Goal: Information Seeking & Learning: Learn about a topic

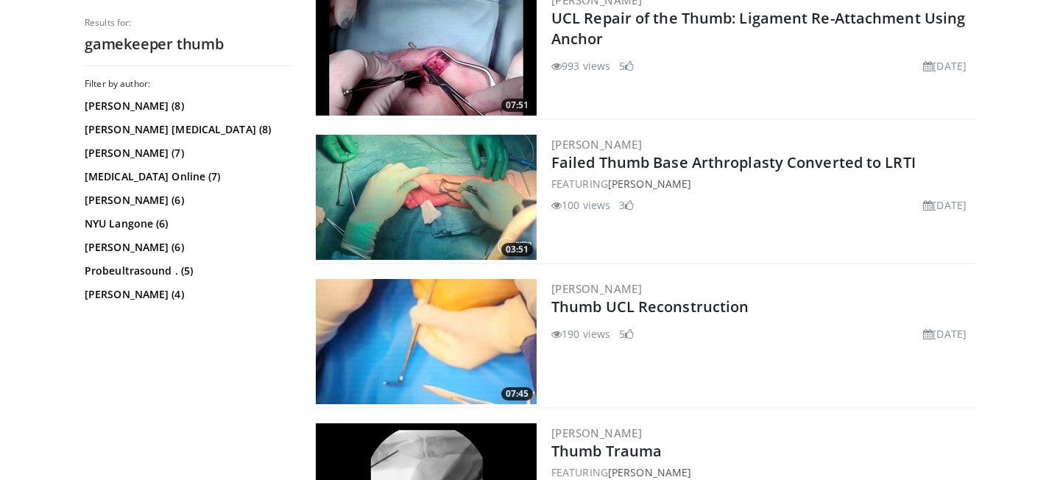
scroll to position [646, 0]
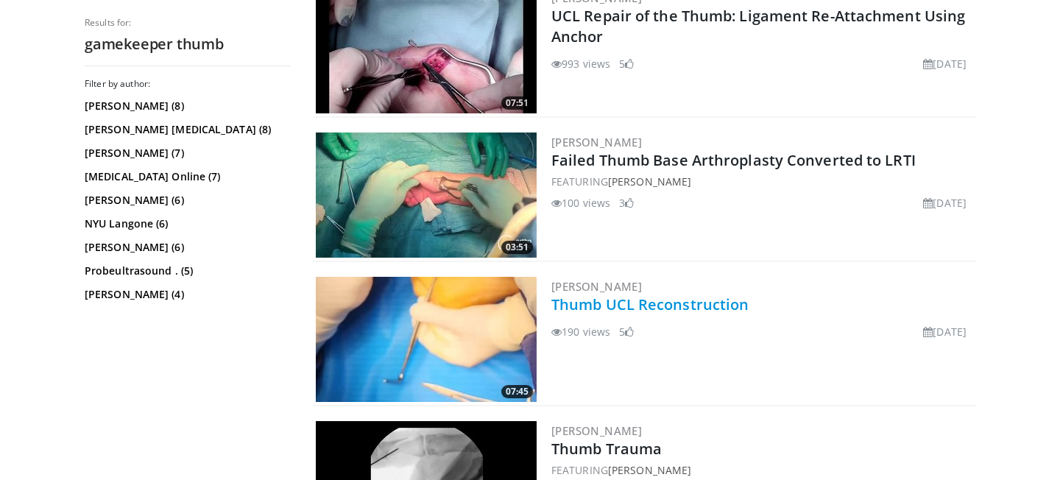
click at [684, 302] on link "Thumb UCL Reconstruction" at bounding box center [649, 304] width 197 height 20
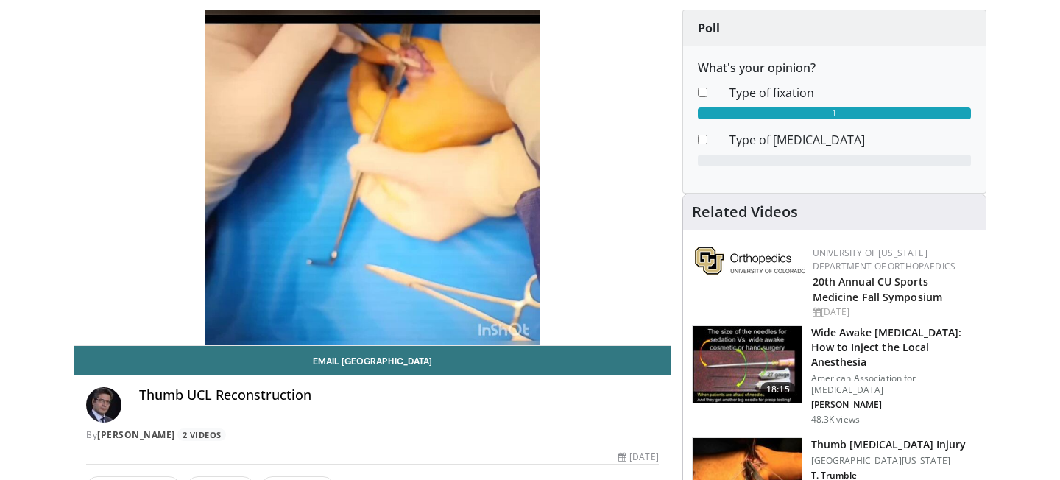
scroll to position [140, 0]
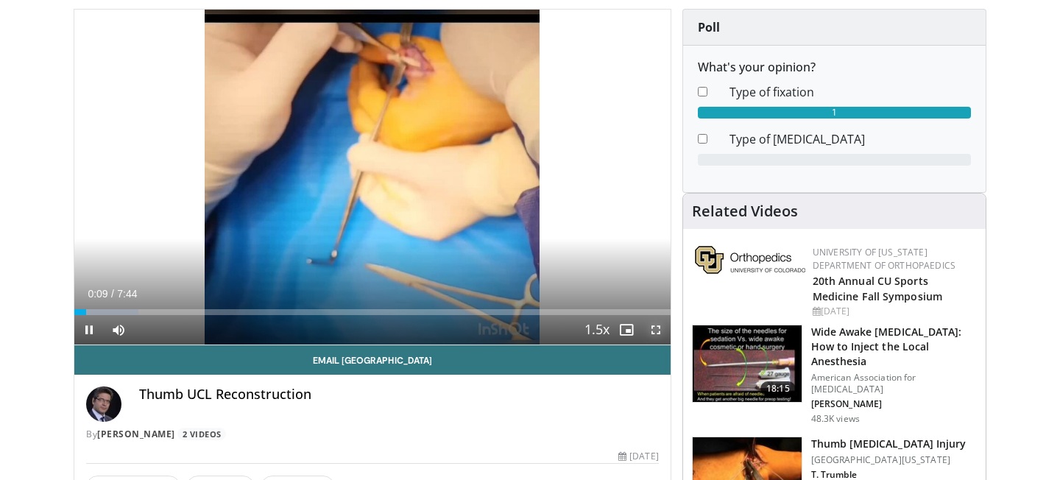
click at [655, 328] on span "Video Player" at bounding box center [655, 329] width 29 height 29
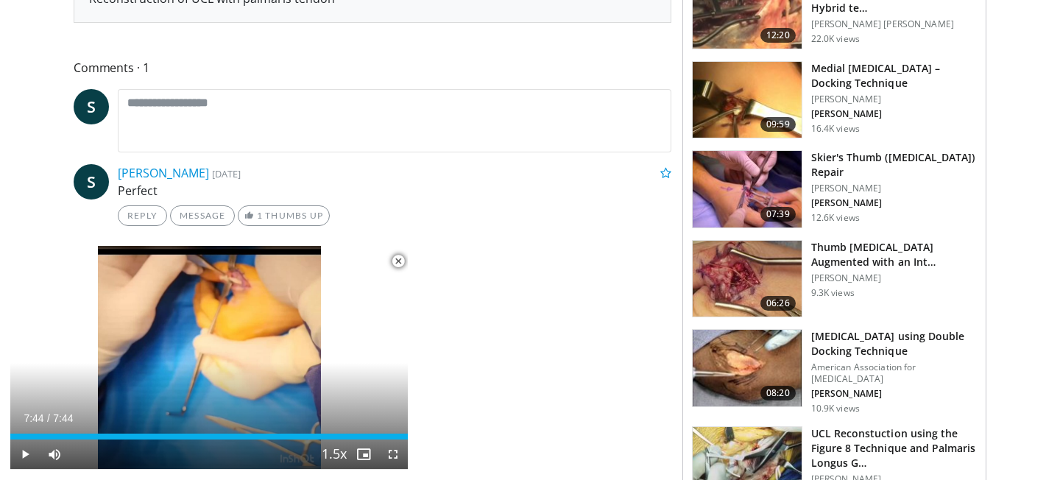
scroll to position [709, 0]
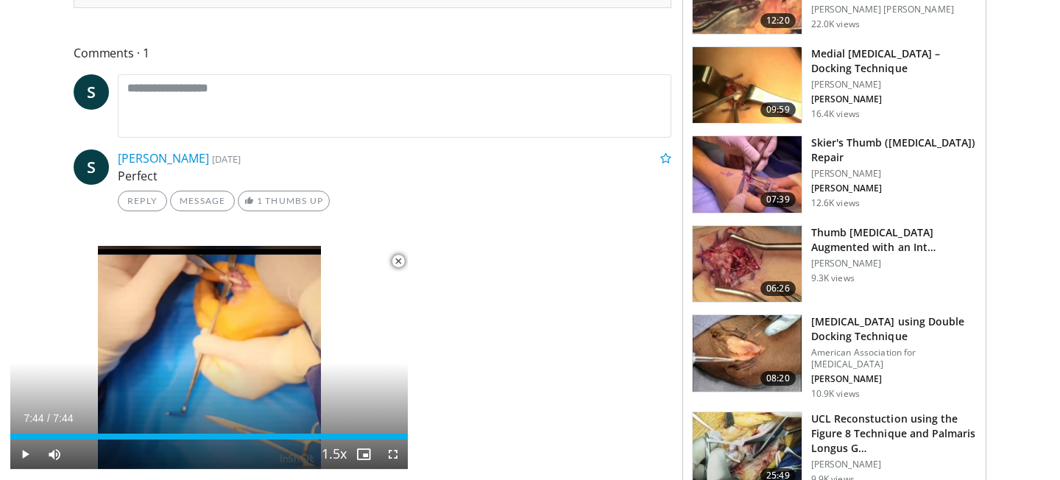
click at [392, 263] on span "Video Player" at bounding box center [397, 260] width 29 height 29
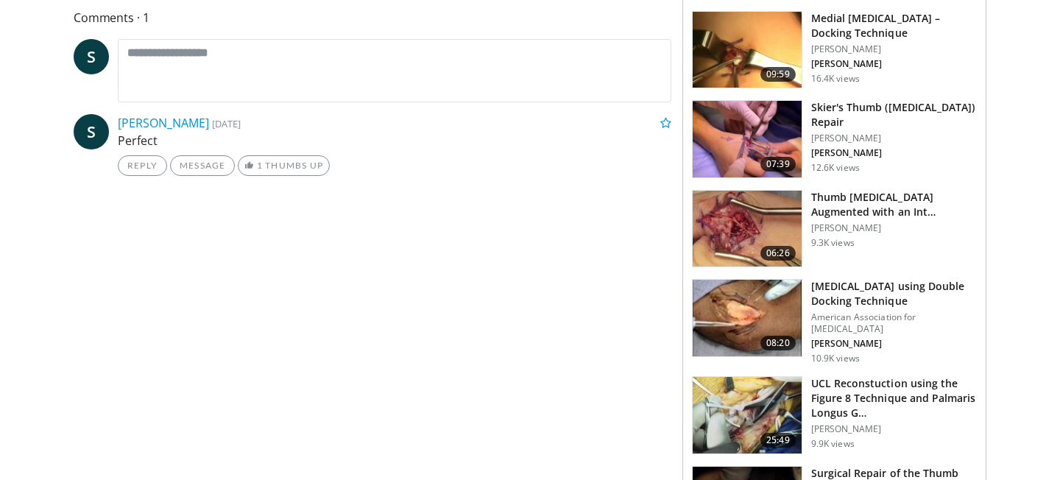
scroll to position [746, 0]
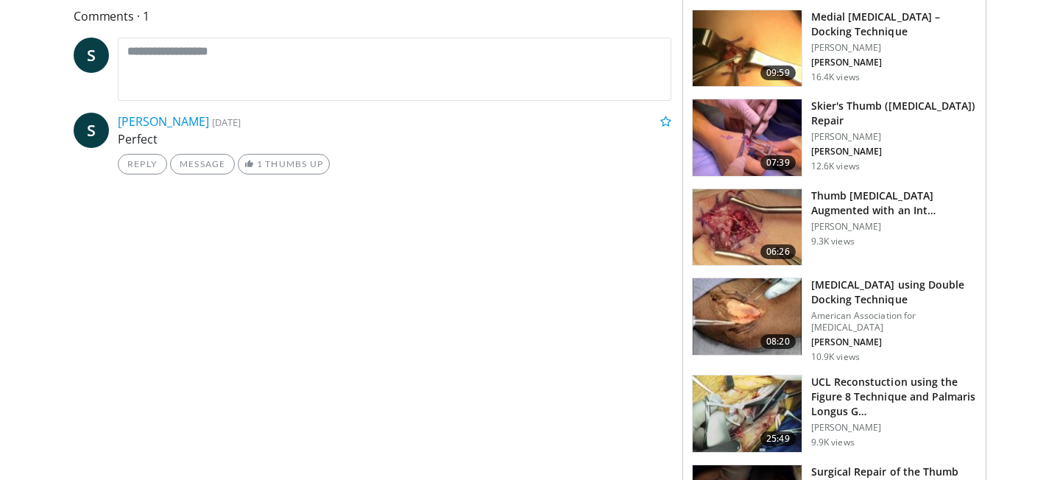
click at [740, 221] on img at bounding box center [746, 227] width 109 height 77
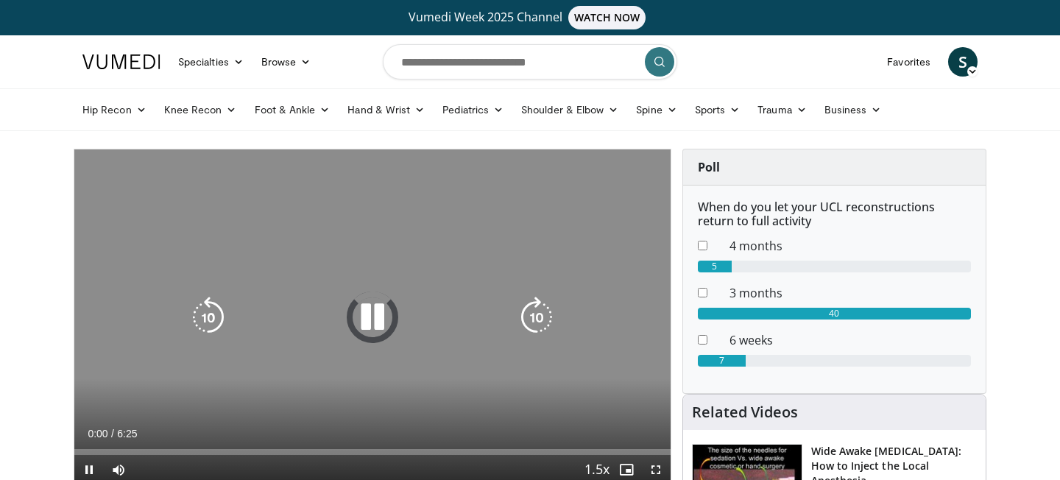
scroll to position [101, 0]
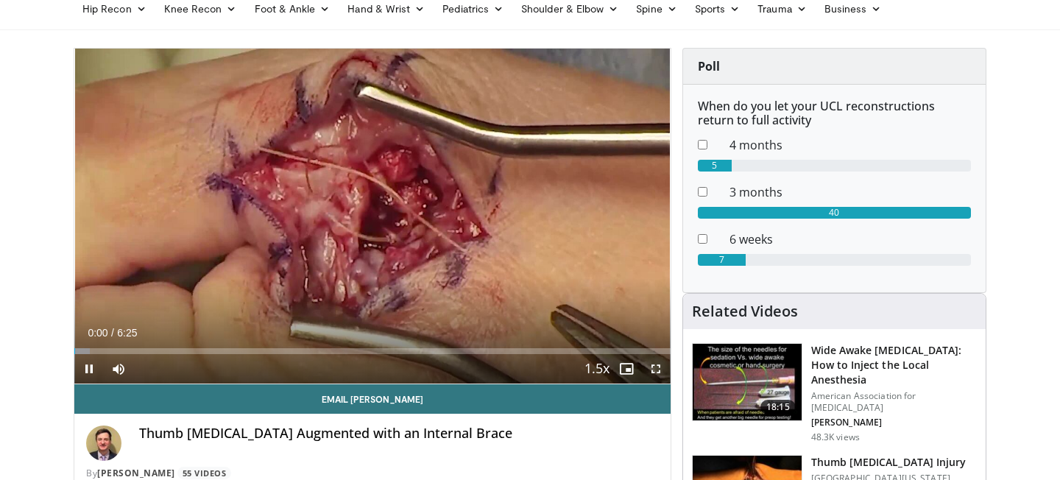
click at [656, 375] on span "Video Player" at bounding box center [655, 368] width 29 height 29
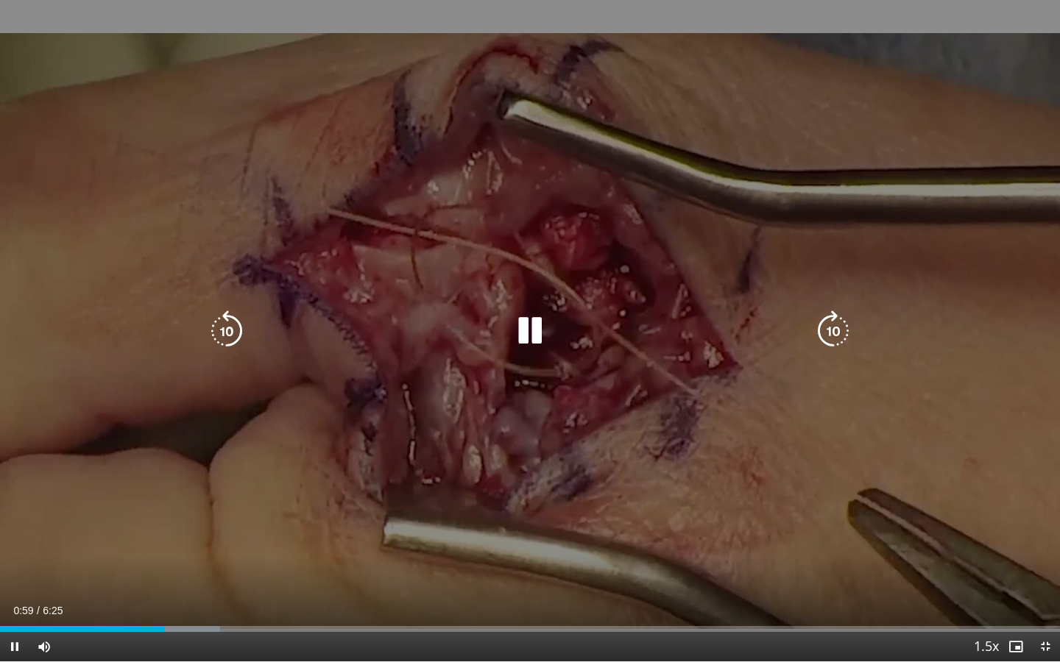
click at [982, 263] on div "30 seconds Tap to unmute" at bounding box center [530, 330] width 1060 height 661
